Goal: Transaction & Acquisition: Purchase product/service

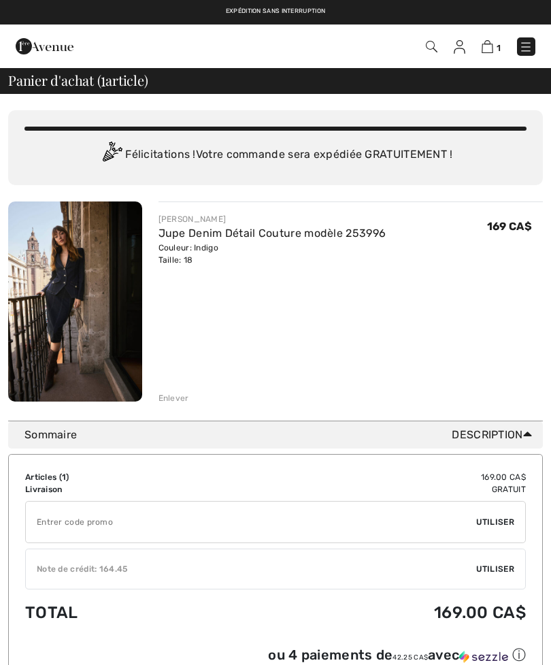
click at [52, 569] on div "Note de crédit: 164.45" at bounding box center [251, 569] width 451 height 12
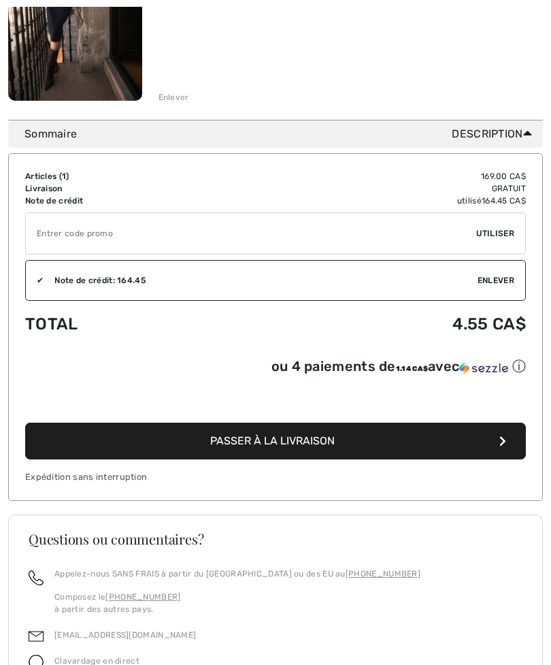
scroll to position [306, 0]
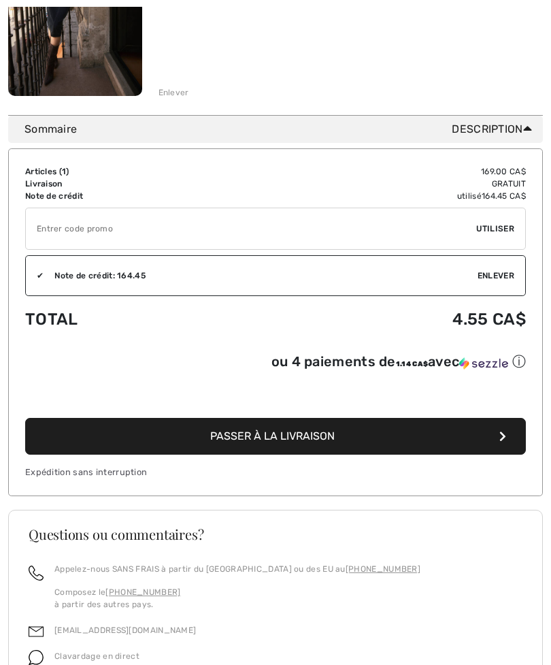
click at [193, 444] on button "Passer à la livraison" at bounding box center [275, 436] width 501 height 37
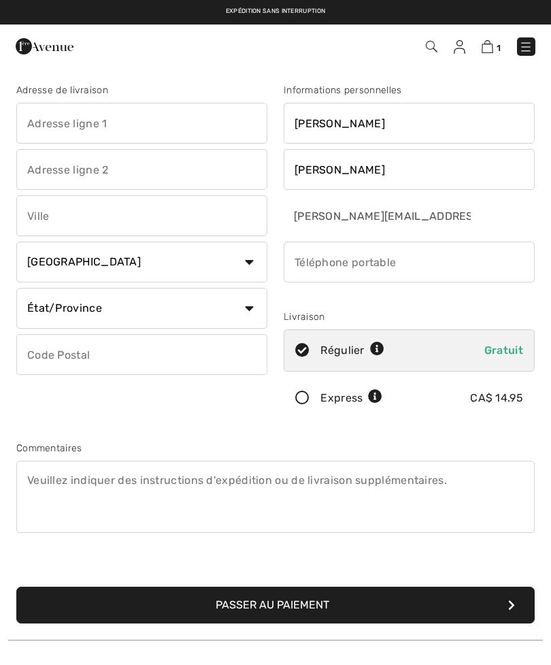
click at [44, 125] on input "text" at bounding box center [141, 123] width 251 height 41
type input "1801"
click at [38, 165] on input "text" at bounding box center [141, 169] width 251 height 41
type input "Chemin Sainte-Louise"
click at [30, 197] on input "text" at bounding box center [141, 215] width 251 height 41
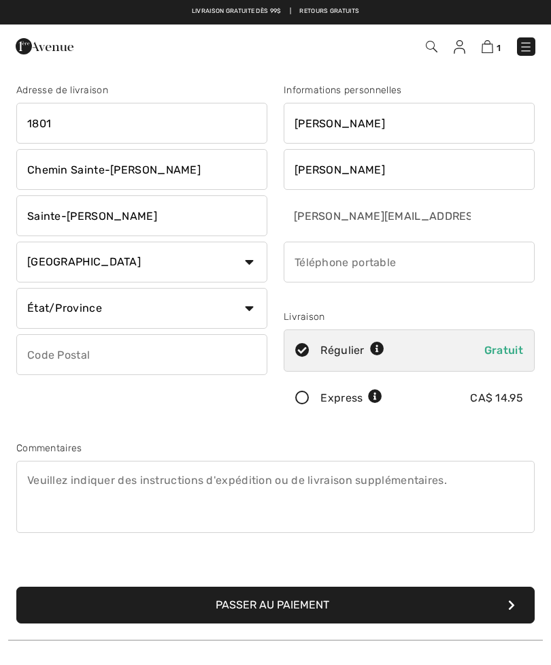
type input "Sainte-Louise"
click at [36, 317] on select "État/Province Alberta Colombie-Britannique Ile-du-Prince-Edward Manitoba Nouvea…" at bounding box center [141, 308] width 251 height 41
select select "NB"
click at [40, 355] on input "text" at bounding box center [141, 354] width 251 height 41
type input "E8K2X3"
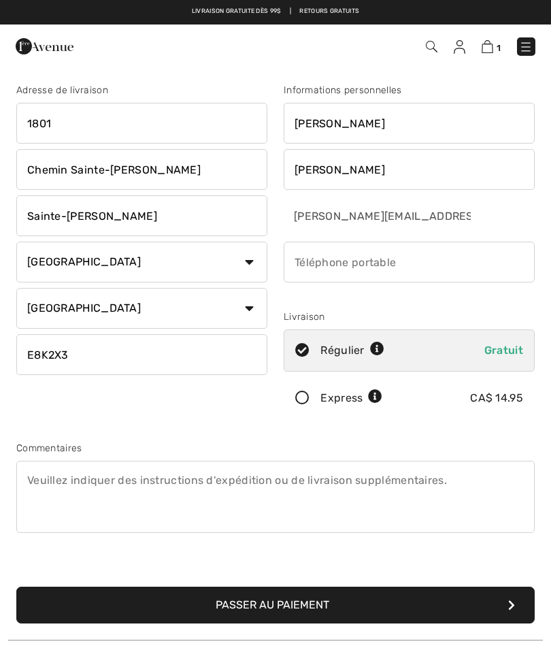
click at [488, 266] on input "phone" at bounding box center [409, 262] width 251 height 41
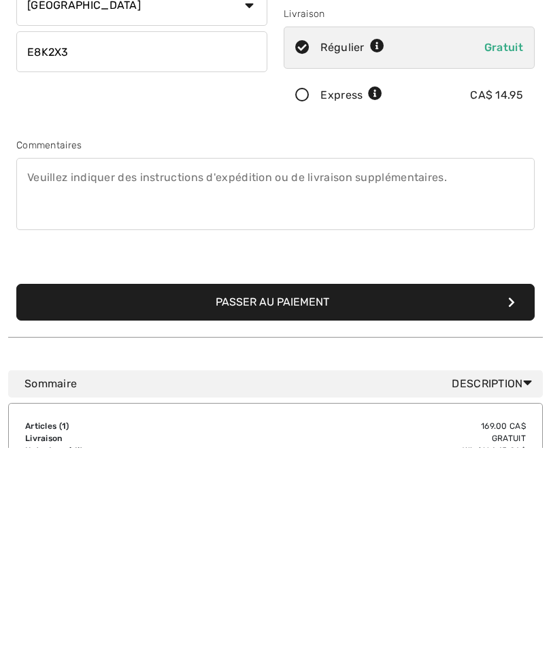
scroll to position [90, 0]
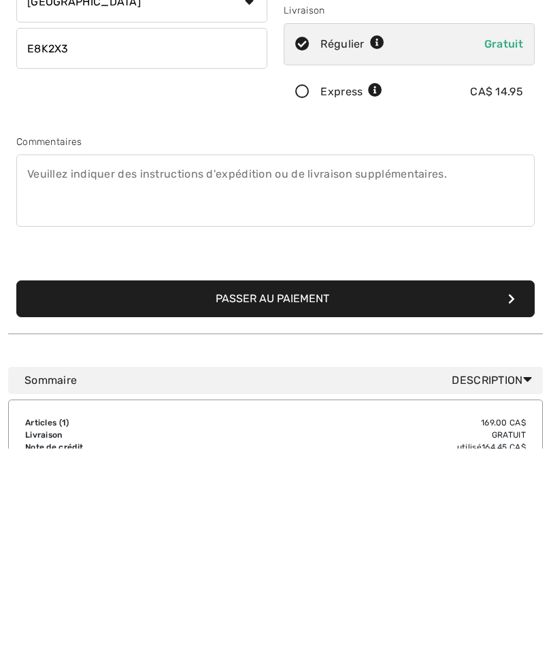
type input "5068711626"
click at [232, 497] on button "Passer au paiement" at bounding box center [275, 515] width 519 height 37
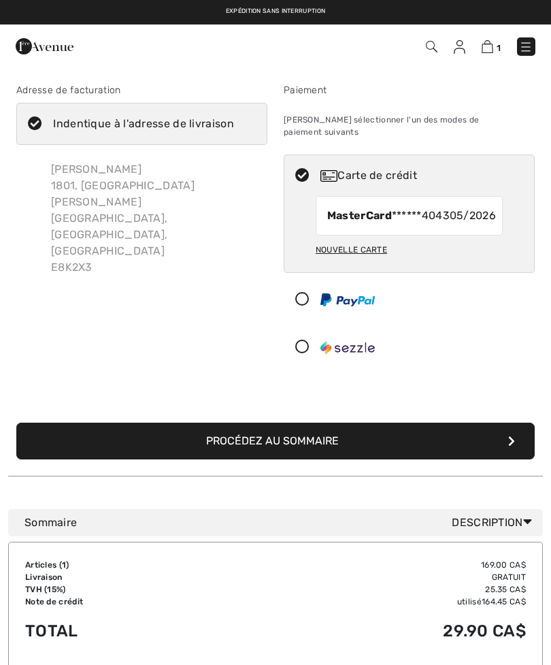
click at [127, 441] on button "Procédez au sommaire" at bounding box center [275, 441] width 519 height 37
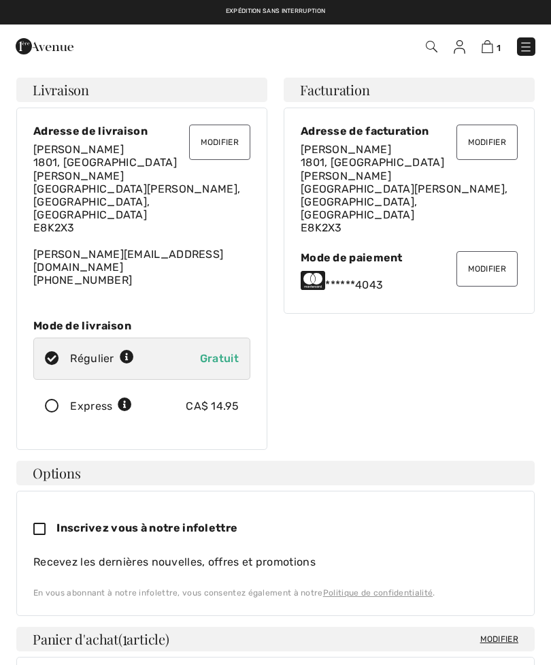
click at [485, 147] on button "Modifier" at bounding box center [487, 142] width 61 height 35
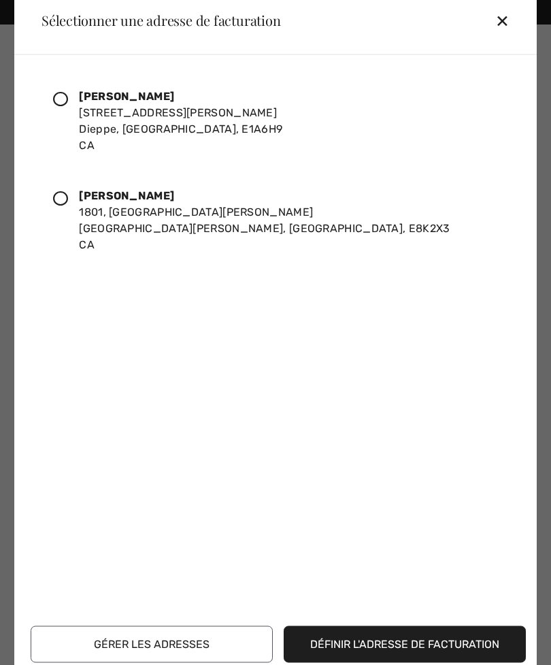
click at [54, 106] on div at bounding box center [66, 120] width 26 height 65
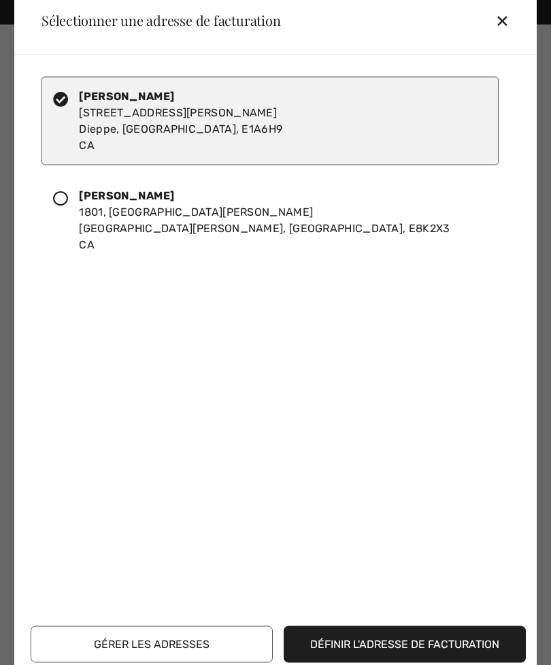
click at [373, 656] on button "Définir l'adresse de facturation" at bounding box center [405, 644] width 242 height 37
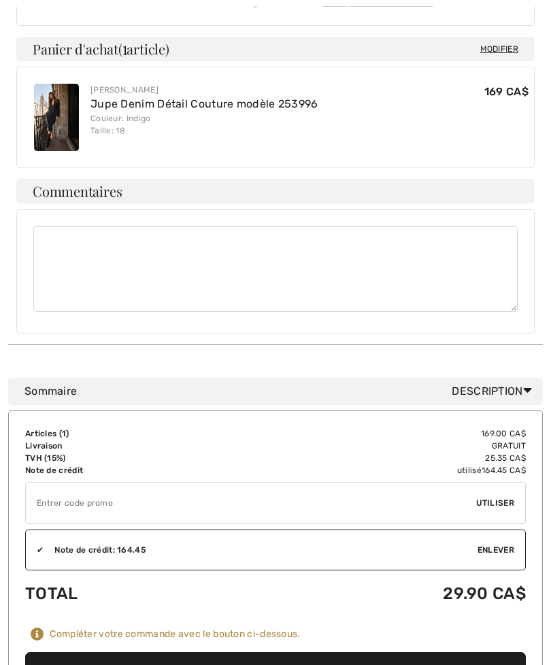
scroll to position [590, 0]
click at [255, 652] on button "Placer votre commande" at bounding box center [275, 670] width 501 height 37
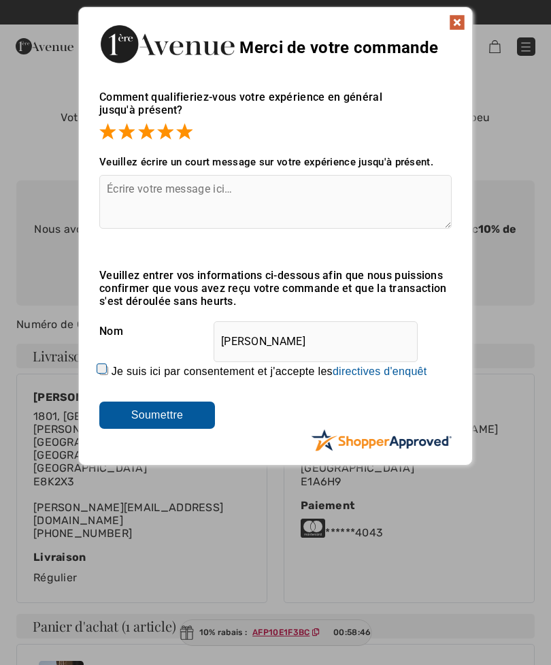
click at [189, 137] on span at bounding box center [184, 131] width 16 height 16
click at [121, 194] on textarea at bounding box center [275, 202] width 353 height 54
type textarea "Service impeccable!"
click at [148, 421] on input "Soumettre" at bounding box center [157, 415] width 116 height 27
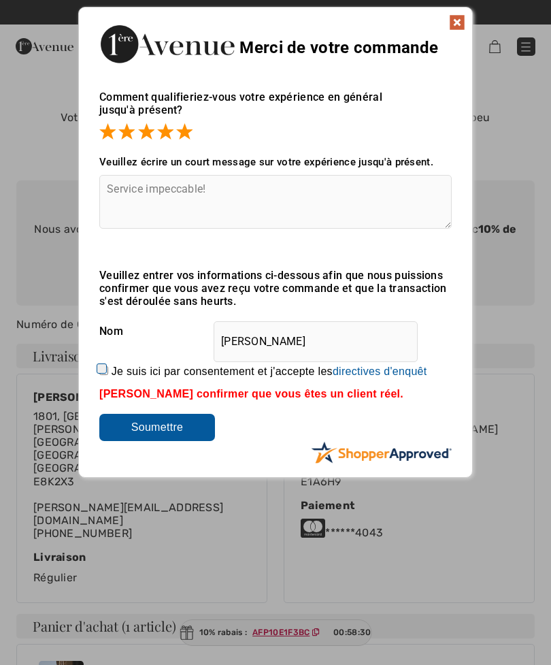
click at [107, 370] on input "Je suis ici par consentement et j'accepte les En soumettant une évaluation, vou…" at bounding box center [103, 370] width 9 height 9
checkbox input "true"
click at [123, 431] on input "Soumettre" at bounding box center [157, 427] width 116 height 27
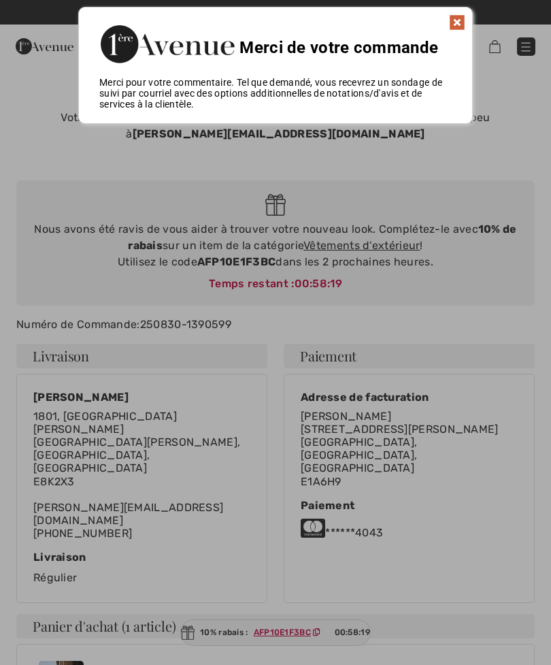
click at [460, 28] on img at bounding box center [457, 22] width 16 height 16
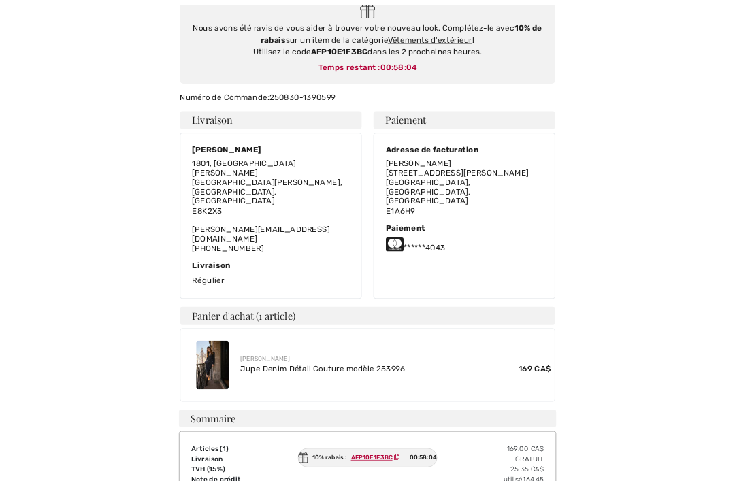
scroll to position [495, 0]
